Goal: Complete application form

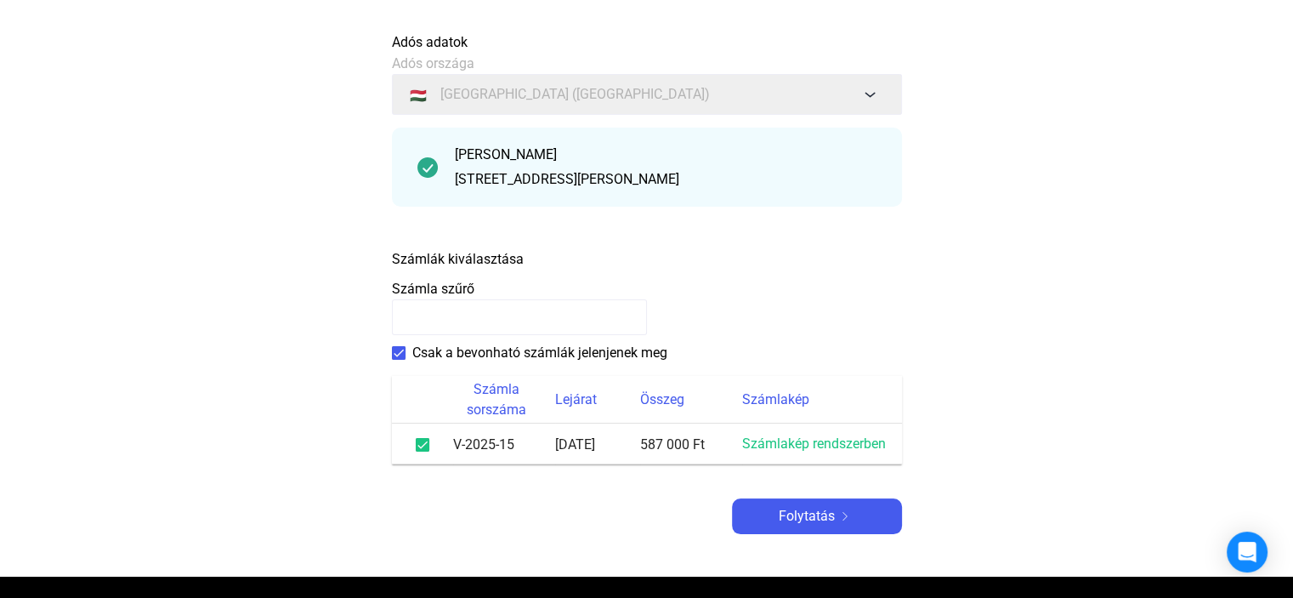
scroll to position [105, 0]
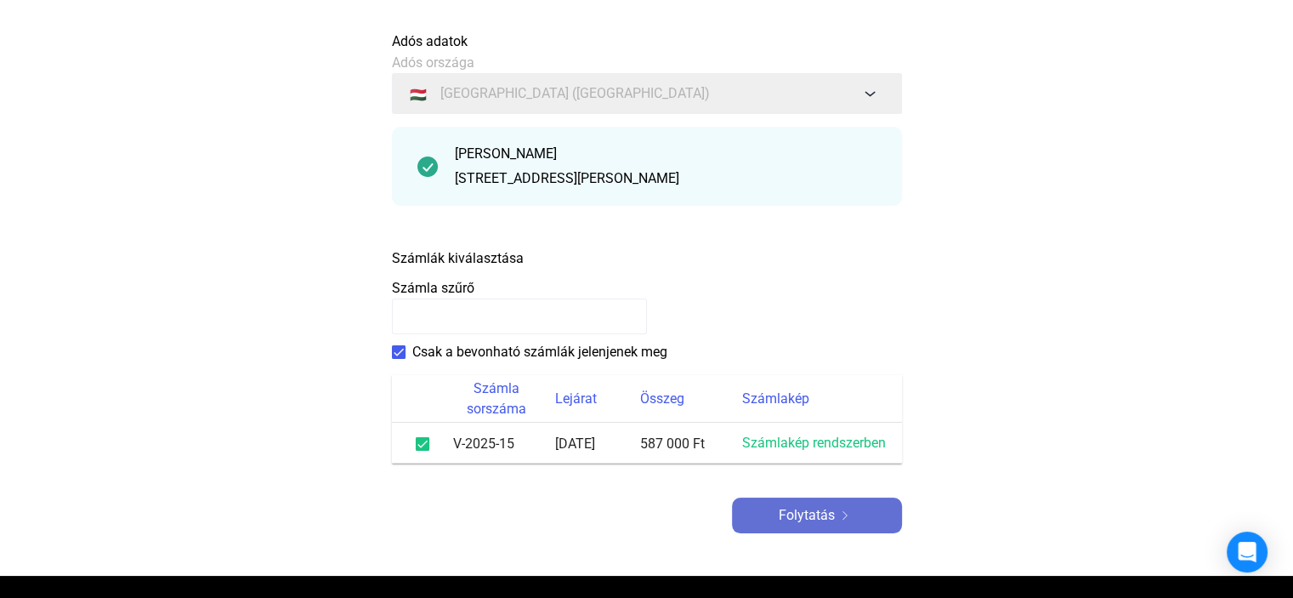
click at [800, 521] on font "Folytatás" at bounding box center [807, 515] width 56 height 16
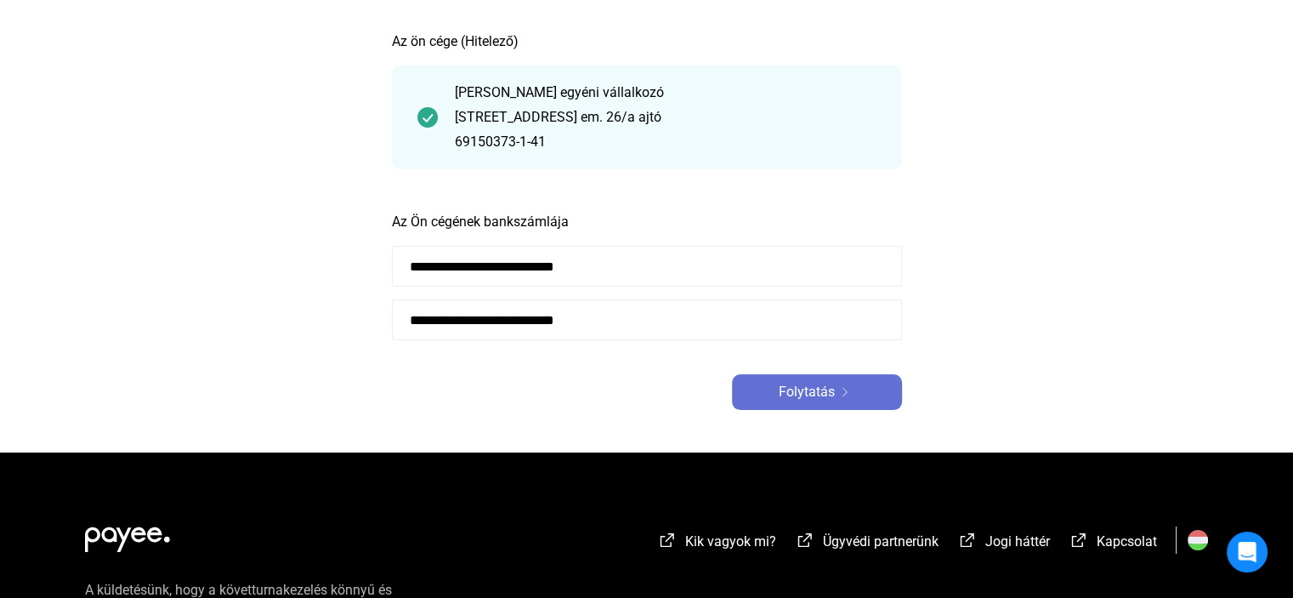
click at [823, 394] on font "Folytatás" at bounding box center [807, 391] width 56 height 16
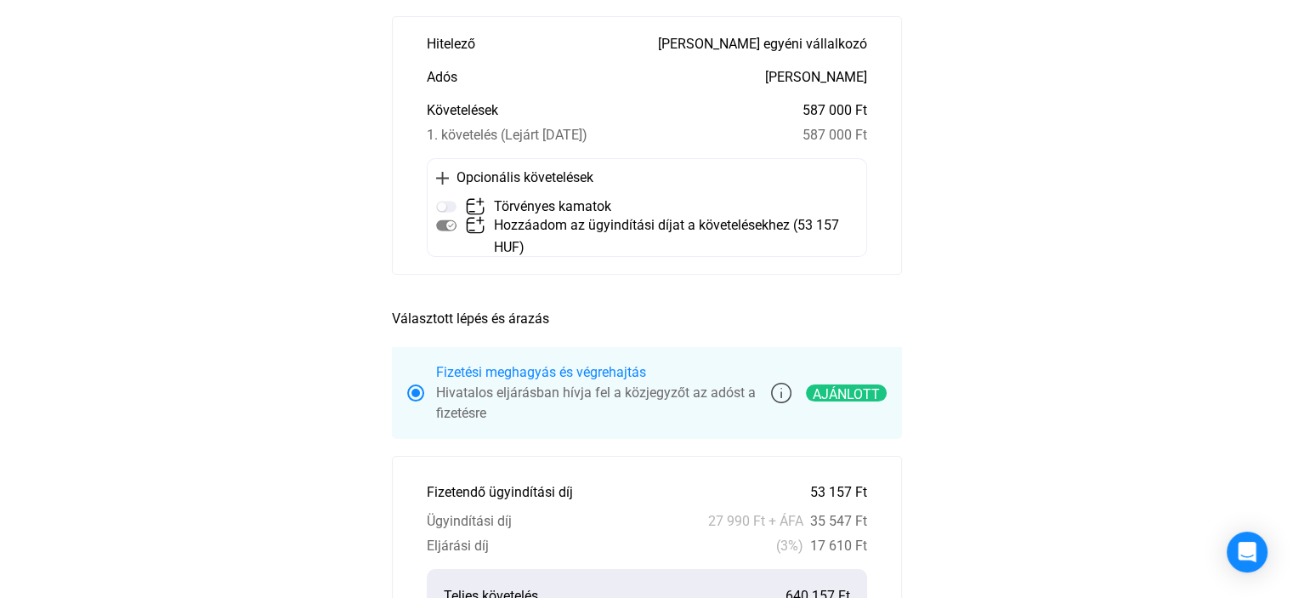
scroll to position [160, 0]
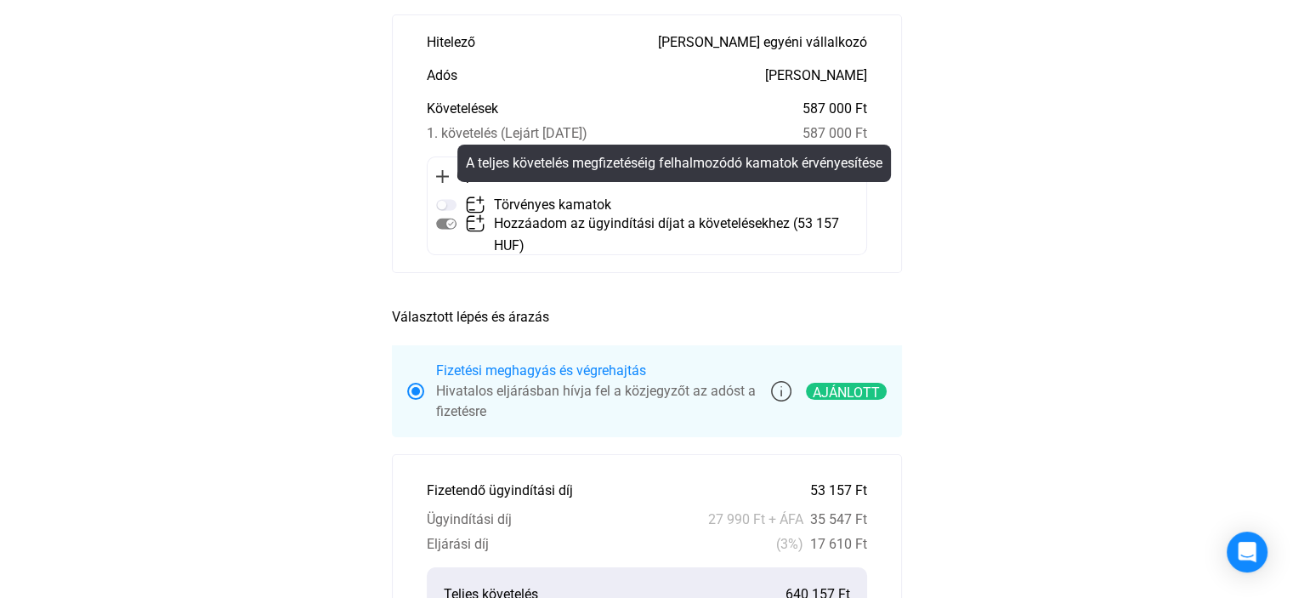
click at [449, 202] on img at bounding box center [446, 205] width 20 height 20
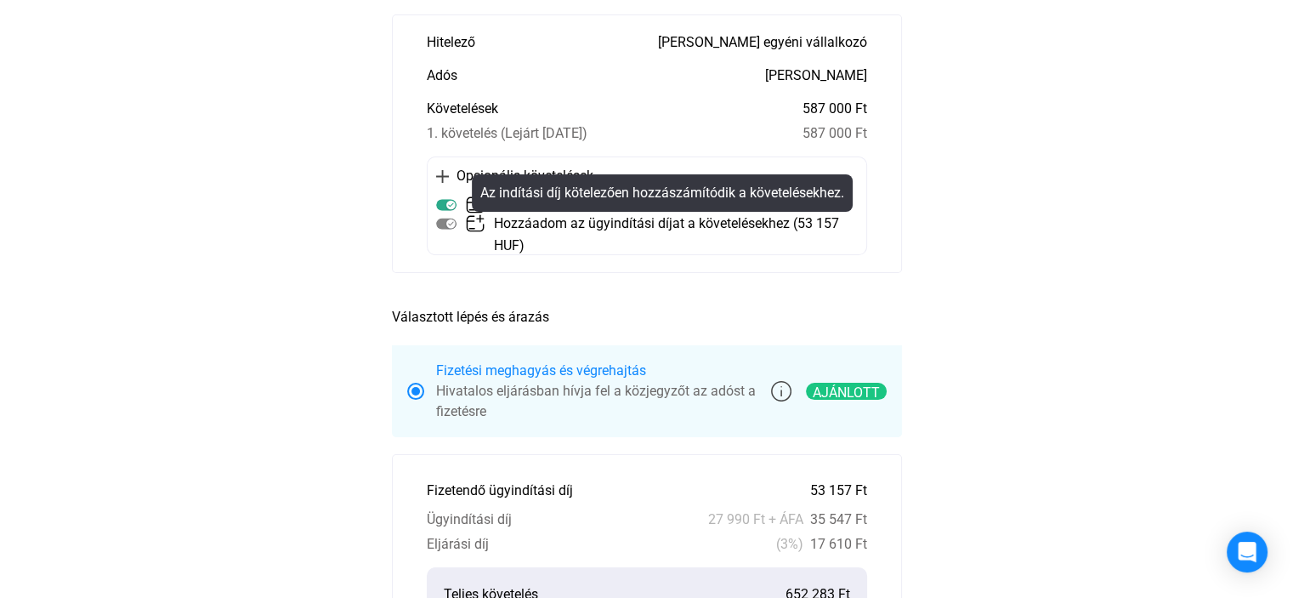
click at [449, 226] on img at bounding box center [446, 223] width 20 height 20
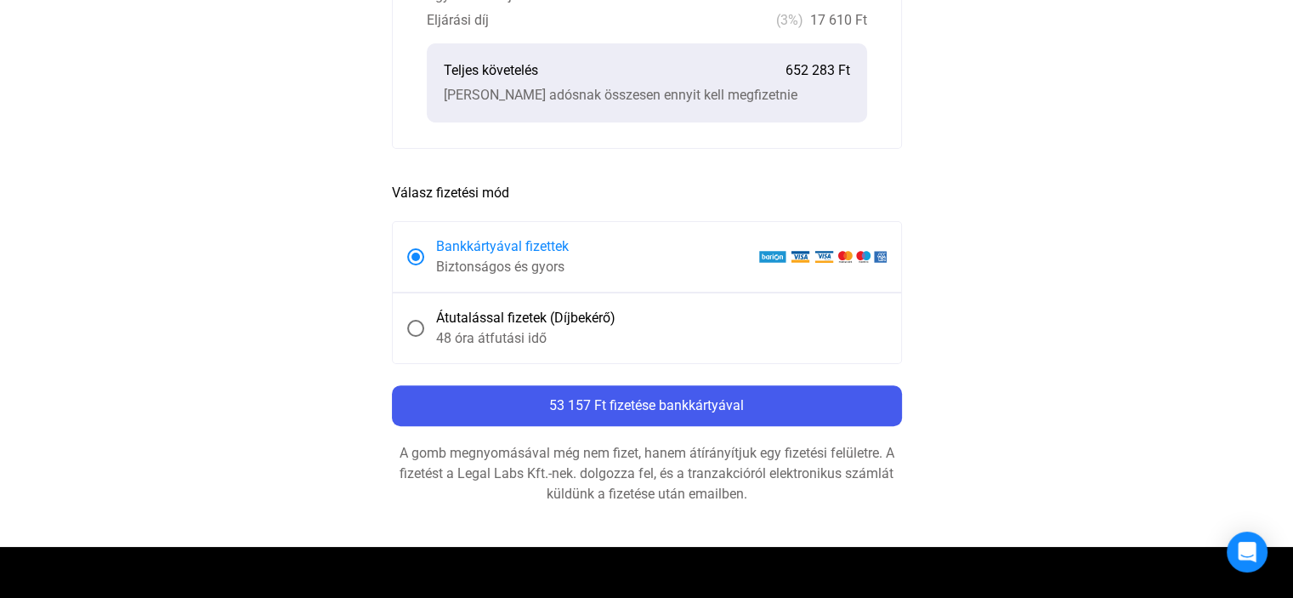
scroll to position [687, 0]
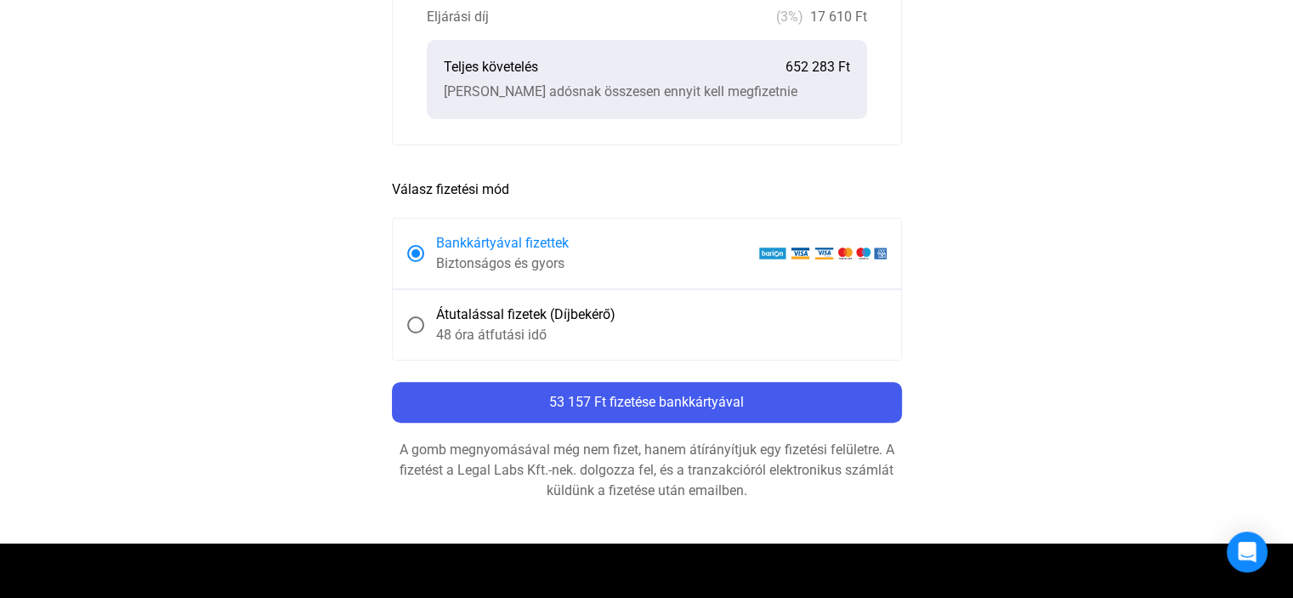
click at [413, 322] on span at bounding box center [415, 324] width 17 height 17
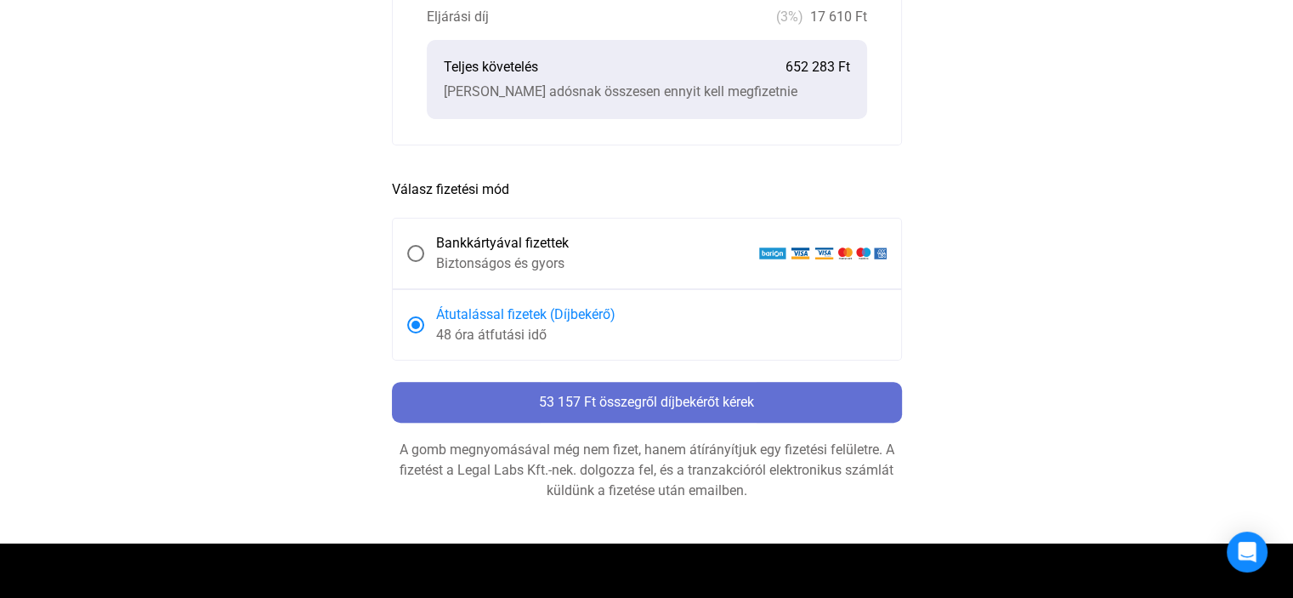
click at [613, 397] on font "53 157 Ft összegről díjbekérőt kérek" at bounding box center [646, 402] width 215 height 16
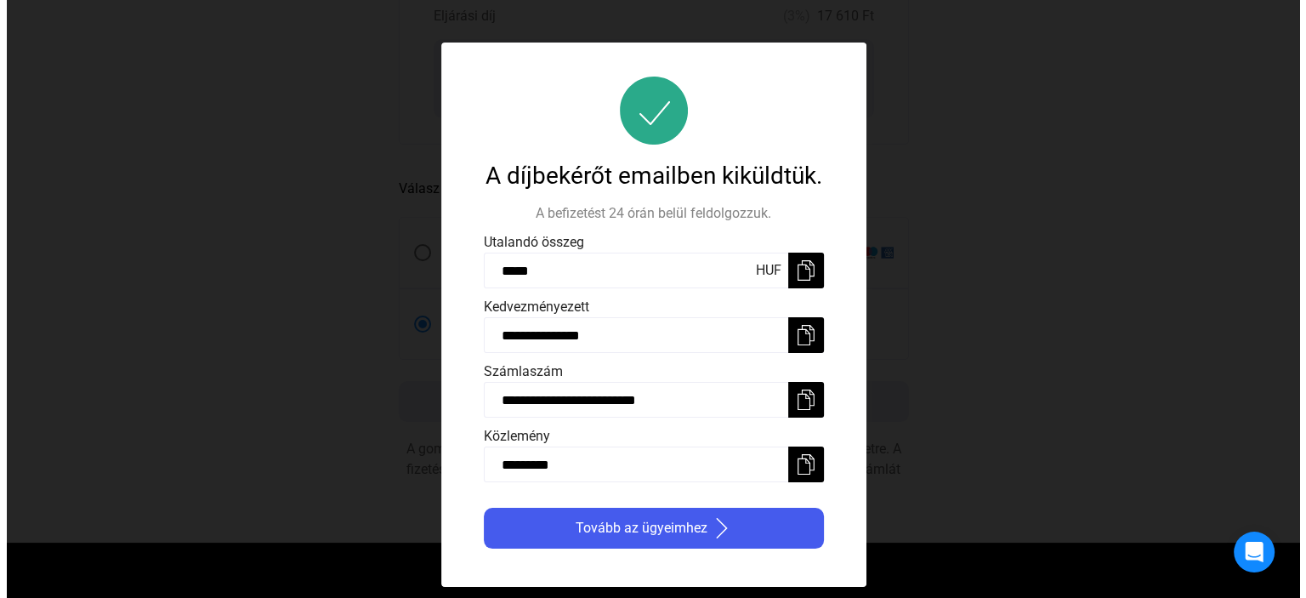
scroll to position [0, 0]
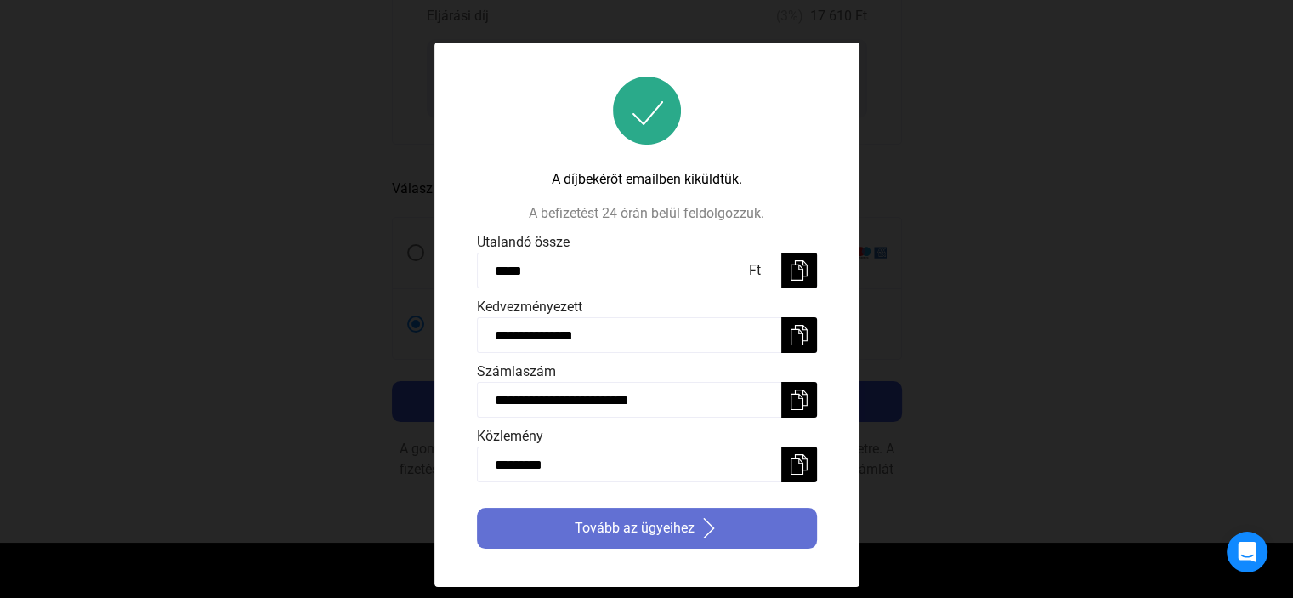
click at [660, 533] on font "Tovább az ügyeihez" at bounding box center [635, 527] width 120 height 16
